Goal: Task Accomplishment & Management: Use online tool/utility

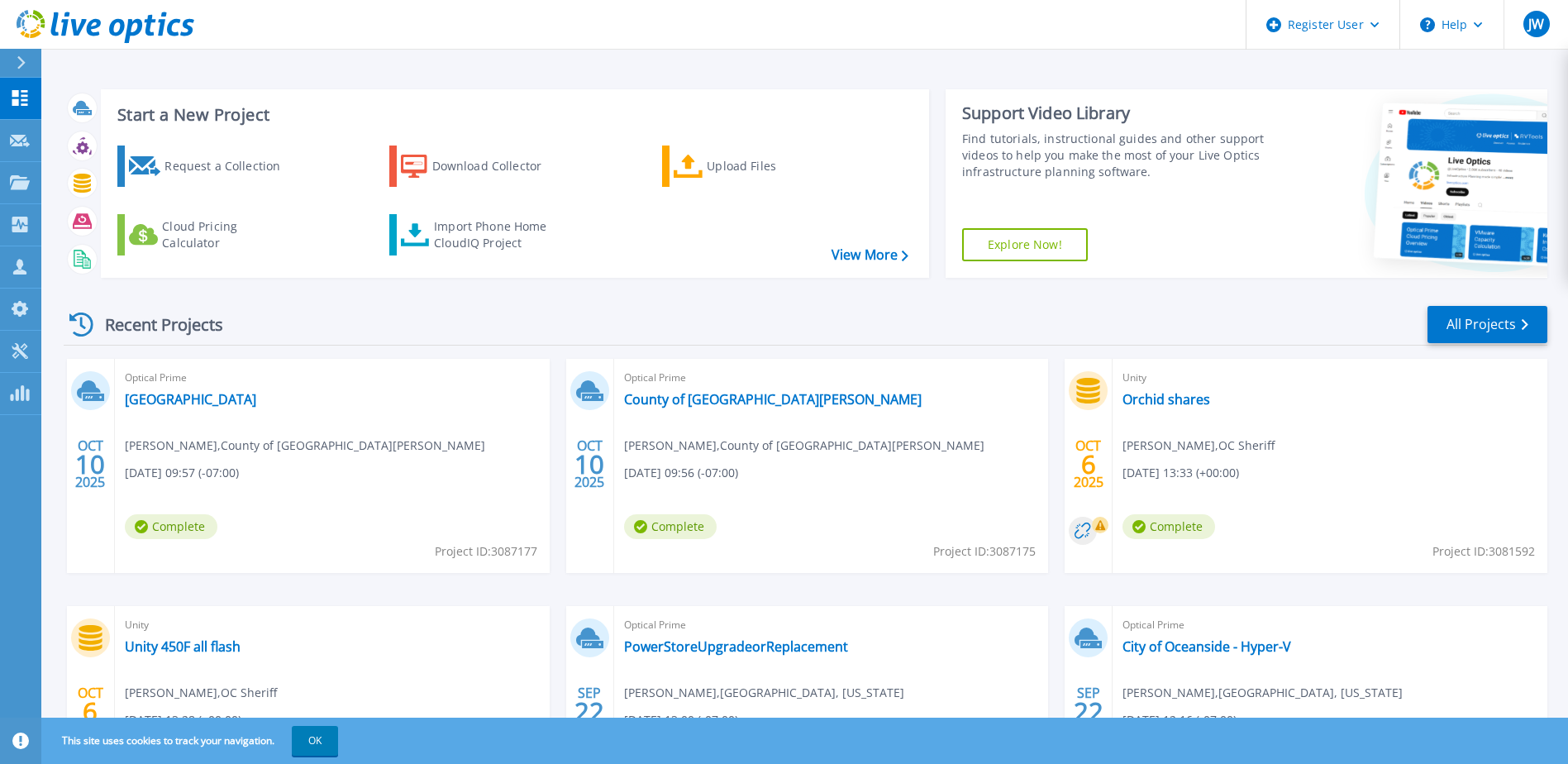
click at [23, 64] on icon at bounding box center [21, 63] width 8 height 14
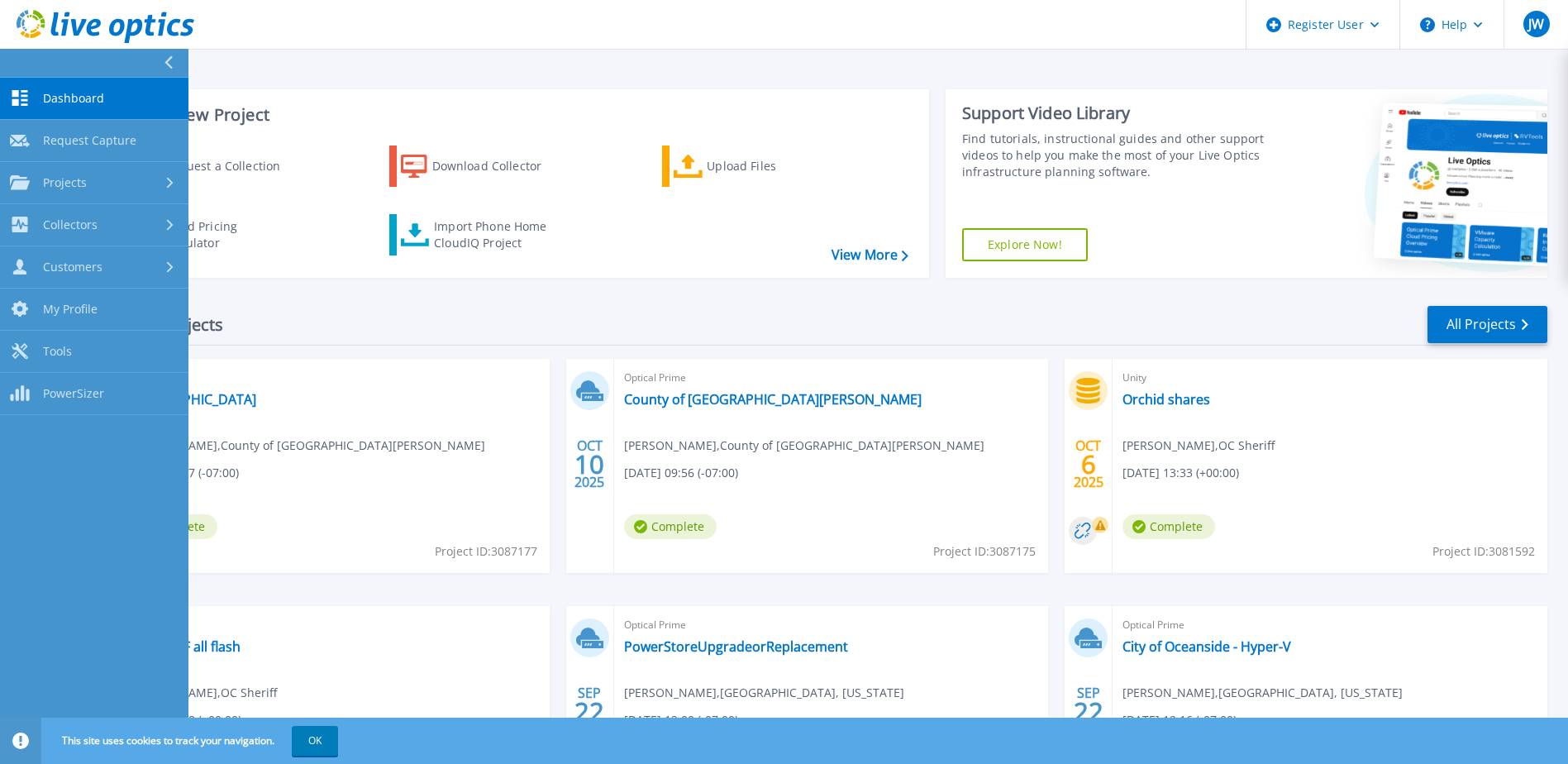
click at [62, 98] on span "Dashboard" at bounding box center [73, 98] width 61 height 15
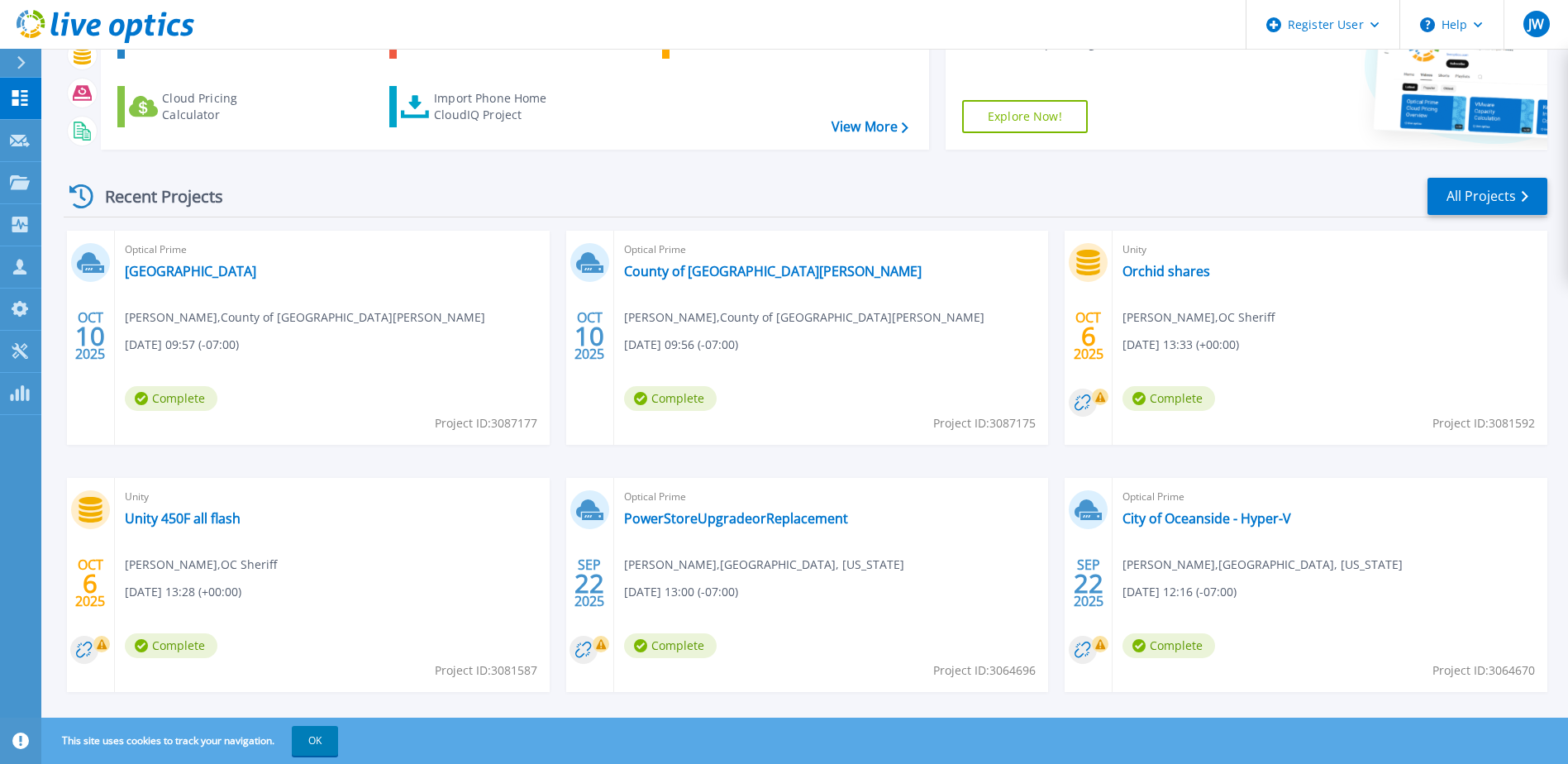
scroll to position [152, 0]
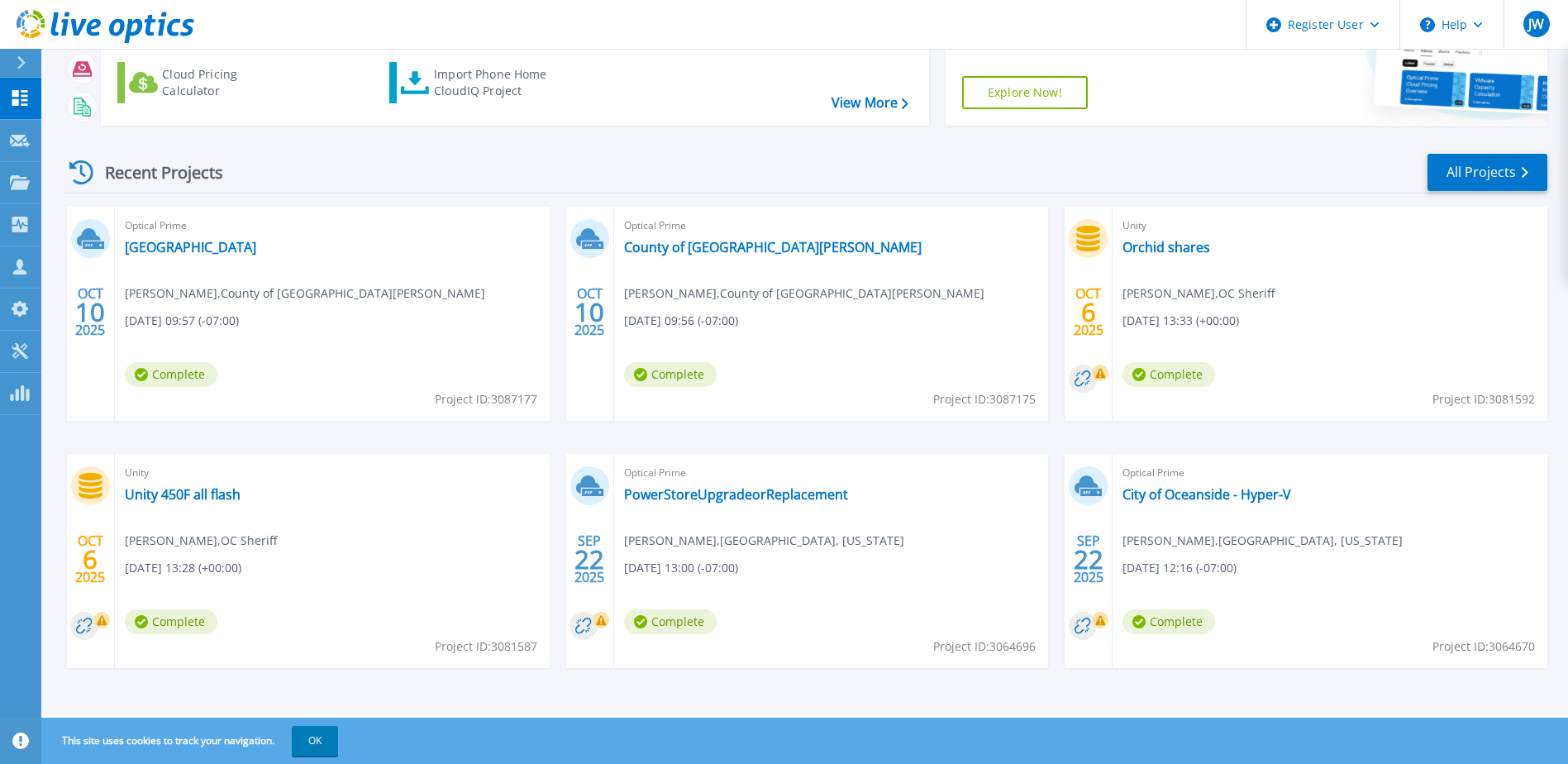
click at [513, 644] on span "Project ID: 3081587" at bounding box center [486, 646] width 102 height 18
copy span "3081587"
